Goal: Information Seeking & Learning: Learn about a topic

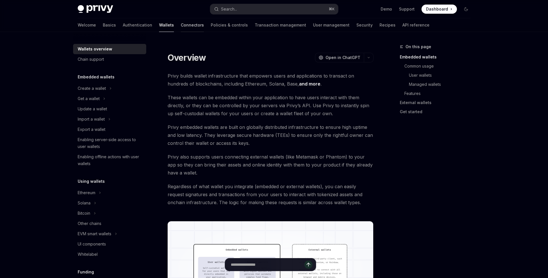
click at [181, 23] on link "Connectors" at bounding box center [192, 25] width 23 height 14
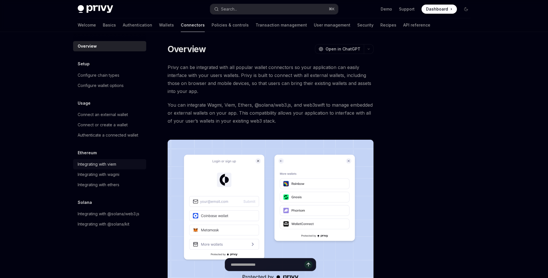
click at [114, 162] on div "Integrating with viem" at bounding box center [97, 164] width 39 height 7
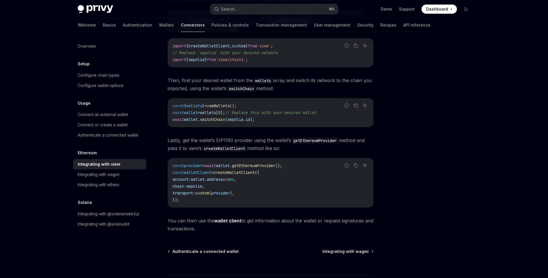
scroll to position [86, 0]
click at [126, 175] on div "Integrating with wagmi" at bounding box center [110, 174] width 65 height 7
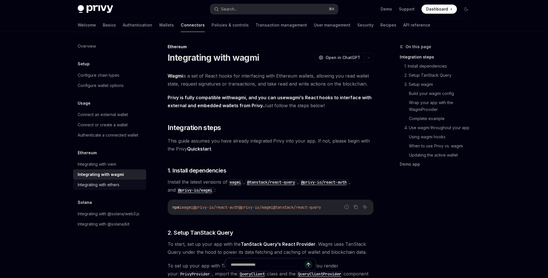
click at [124, 183] on div "Integrating with ethers" at bounding box center [110, 184] width 65 height 7
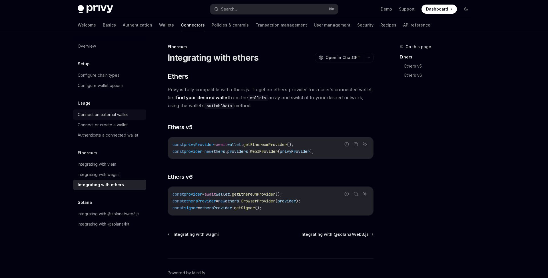
click at [122, 112] on div "Connect an external wallet" at bounding box center [103, 114] width 50 height 7
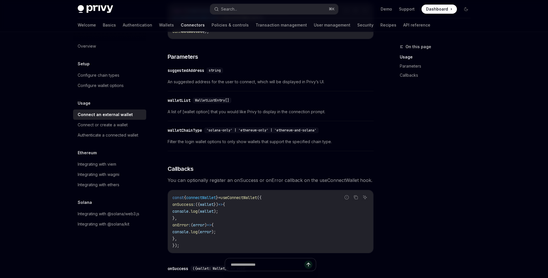
scroll to position [300, 0]
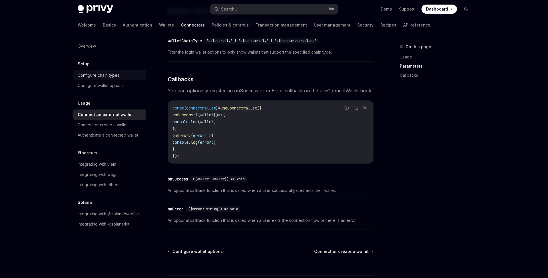
click at [105, 78] on div "Configure chain types" at bounding box center [99, 75] width 42 height 7
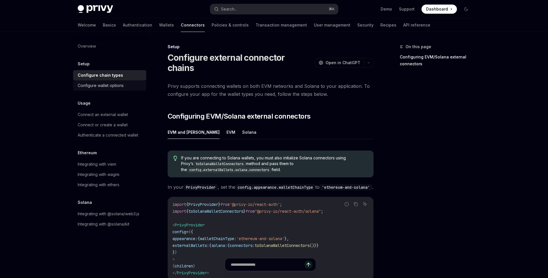
click at [108, 85] on div "Configure wallet options" at bounding box center [101, 85] width 46 height 7
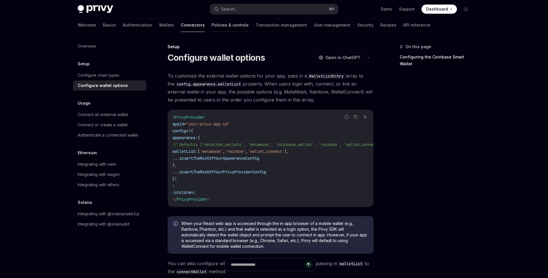
click at [211, 23] on link "Policies & controls" at bounding box center [229, 25] width 37 height 14
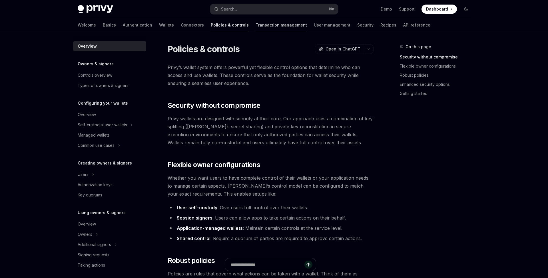
click at [258, 25] on link "Transaction management" at bounding box center [280, 25] width 51 height 14
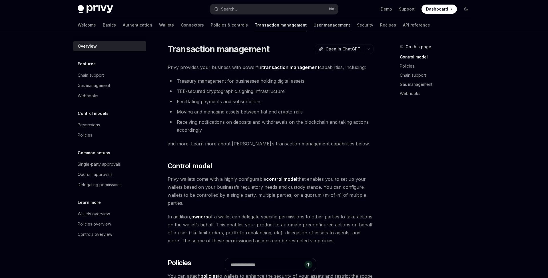
click at [314, 29] on link "User management" at bounding box center [331, 25] width 37 height 14
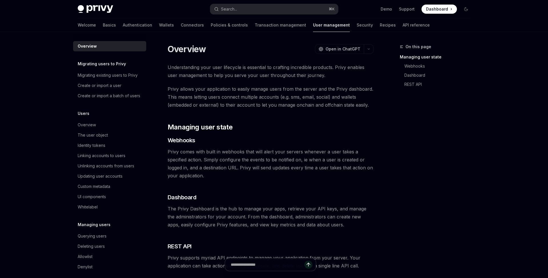
click at [342, 25] on div "Welcome Basics Authentication Wallets Connectors Policies & controls Transactio…" at bounding box center [254, 25] width 352 height 14
click at [356, 25] on link "Security" at bounding box center [364, 25] width 16 height 14
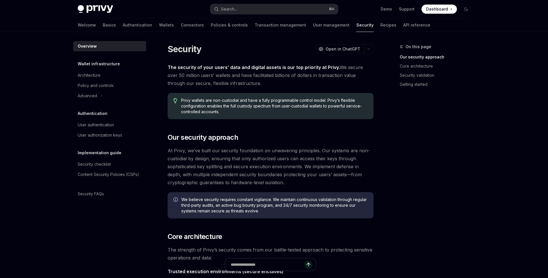
click at [175, 23] on div "Welcome Basics Authentication Wallets Connectors Policies & controls Transactio…" at bounding box center [254, 25] width 352 height 14
click at [181, 25] on link "Connectors" at bounding box center [192, 25] width 23 height 14
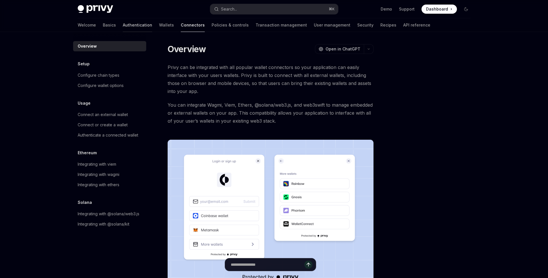
click at [123, 24] on link "Authentication" at bounding box center [137, 25] width 29 height 14
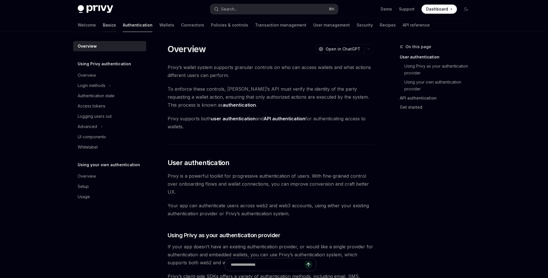
click at [103, 25] on link "Basics" at bounding box center [109, 25] width 13 height 14
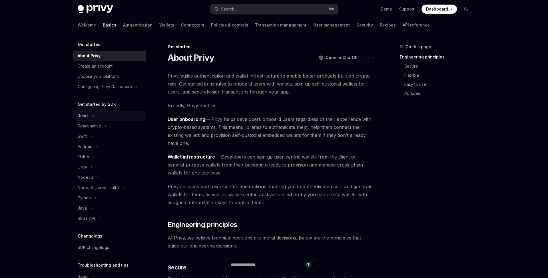
click at [92, 117] on icon at bounding box center [93, 115] width 2 height 7
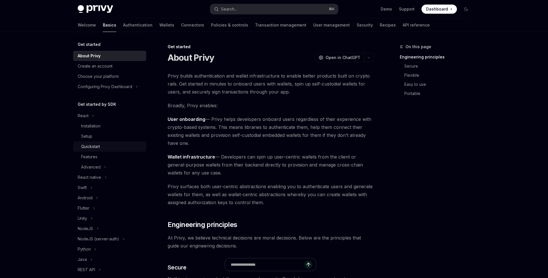
click at [97, 147] on div "Quickstart" at bounding box center [90, 146] width 19 height 7
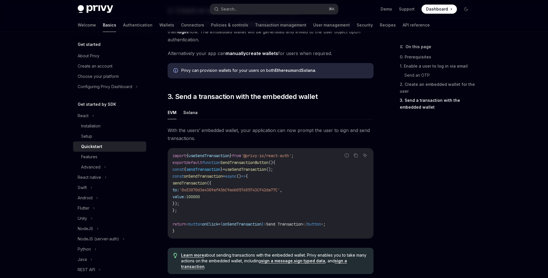
scroll to position [417, 0]
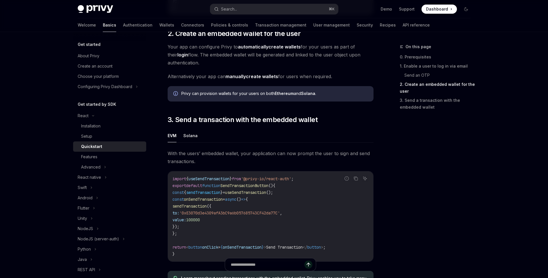
click at [254, 191] on span "useSendTransaction" at bounding box center [245, 192] width 41 height 5
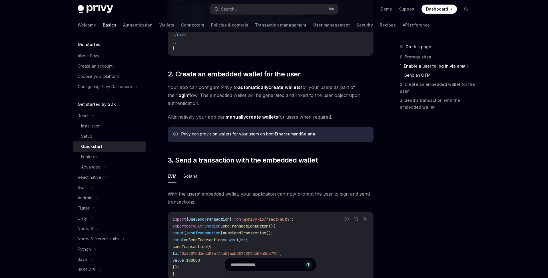
scroll to position [320, 0]
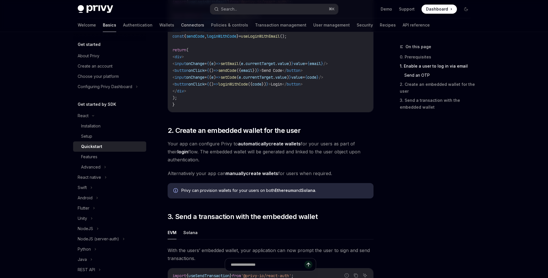
click at [181, 25] on link "Connectors" at bounding box center [192, 25] width 23 height 14
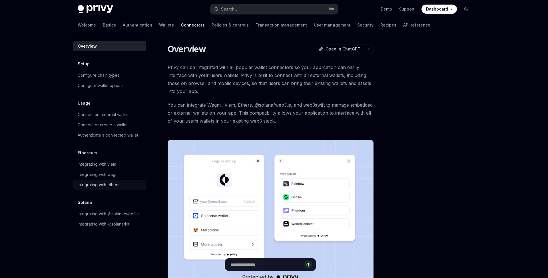
click at [121, 186] on div "Integrating with ethers" at bounding box center [110, 184] width 65 height 7
type textarea "*"
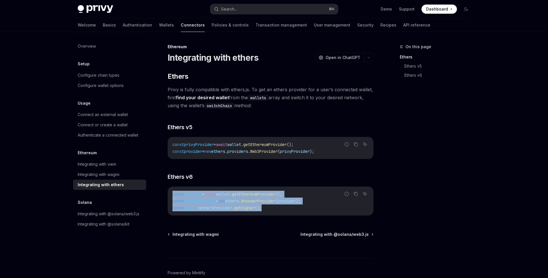
drag, startPoint x: 173, startPoint y: 193, endPoint x: 275, endPoint y: 205, distance: 103.2
click at [275, 205] on code "const provider = await wallet . getEthereumProvider (); const ethersProvider = …" at bounding box center [270, 201] width 196 height 21
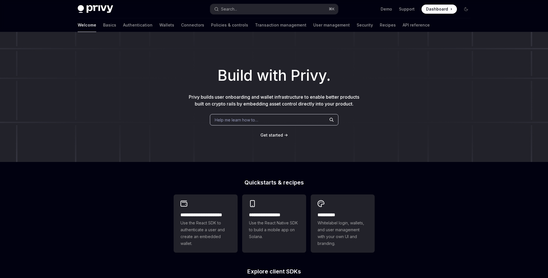
click at [278, 136] on span "Get started" at bounding box center [271, 135] width 23 height 5
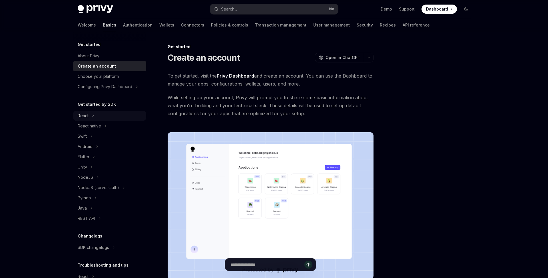
click at [119, 114] on div "React" at bounding box center [109, 116] width 73 height 10
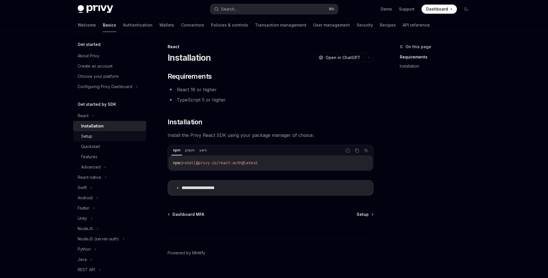
click at [106, 133] on div "Setup" at bounding box center [112, 136] width 62 height 7
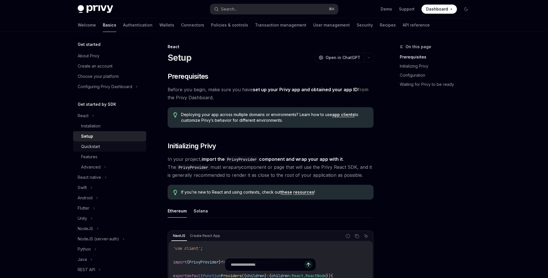
click at [107, 144] on div "Quickstart" at bounding box center [112, 146] width 62 height 7
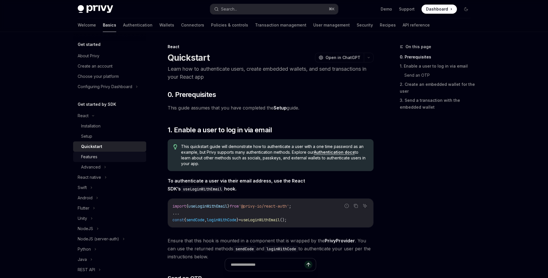
click at [107, 156] on div "Features" at bounding box center [112, 157] width 62 height 7
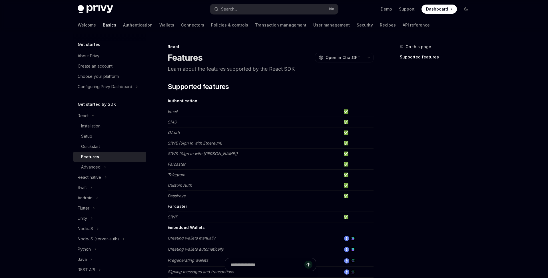
click at [203, 145] on em "SIWE (Sign In with Ethereum)" at bounding box center [195, 143] width 55 height 5
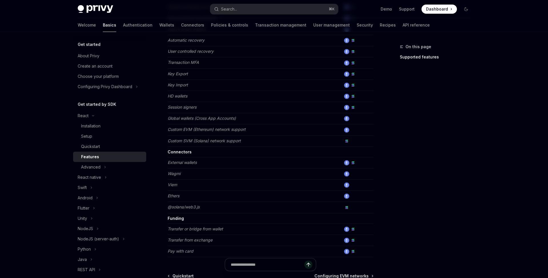
scroll to position [272, 0]
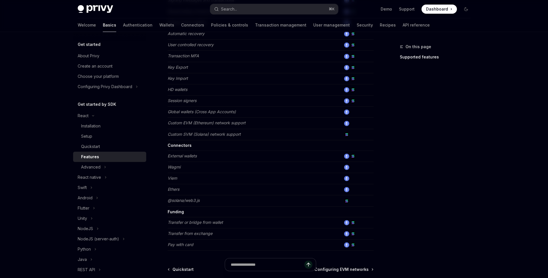
click at [347, 190] on img at bounding box center [346, 189] width 5 height 5
click at [170, 187] on em "Ethers" at bounding box center [174, 189] width 12 height 5
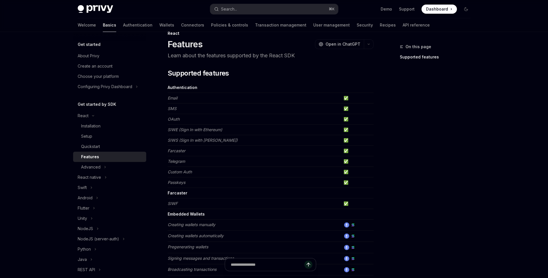
scroll to position [0, 0]
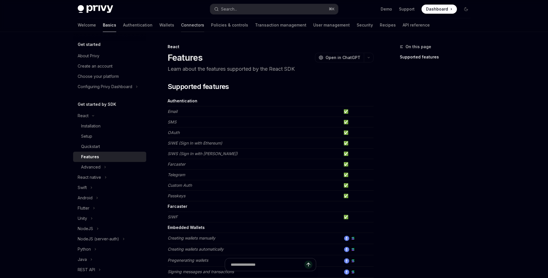
click at [181, 24] on link "Connectors" at bounding box center [192, 25] width 23 height 14
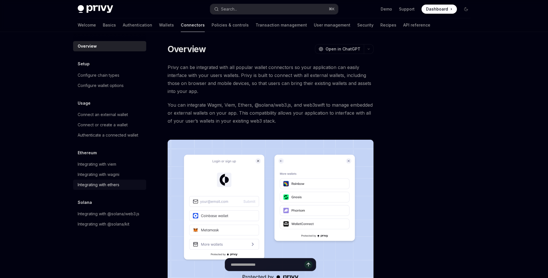
click at [118, 183] on div "Integrating with ethers" at bounding box center [99, 184] width 42 height 7
type textarea "*"
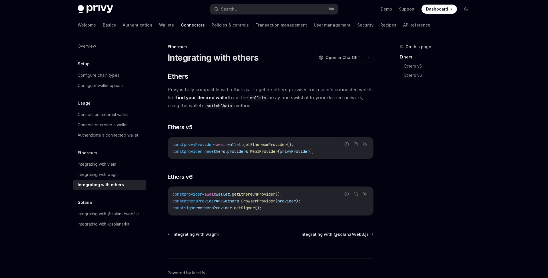
click at [244, 195] on span "getEthereumProvider" at bounding box center [253, 194] width 43 height 5
